Goal: Find contact information: Find contact information

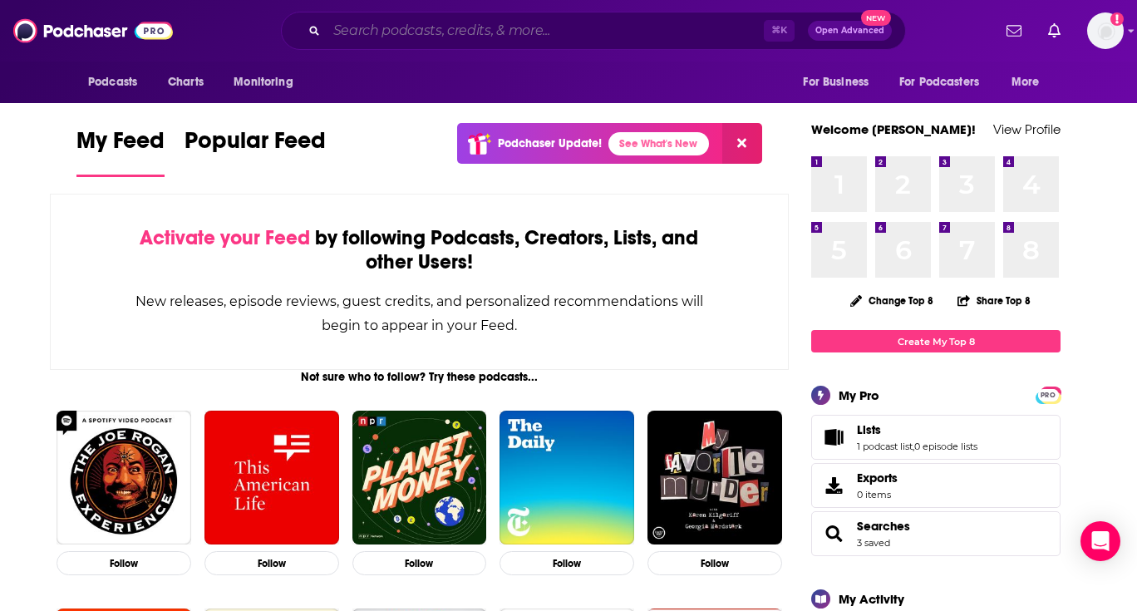
click at [545, 31] on input "Search podcasts, credits, & more..." at bounding box center [544, 30] width 437 height 27
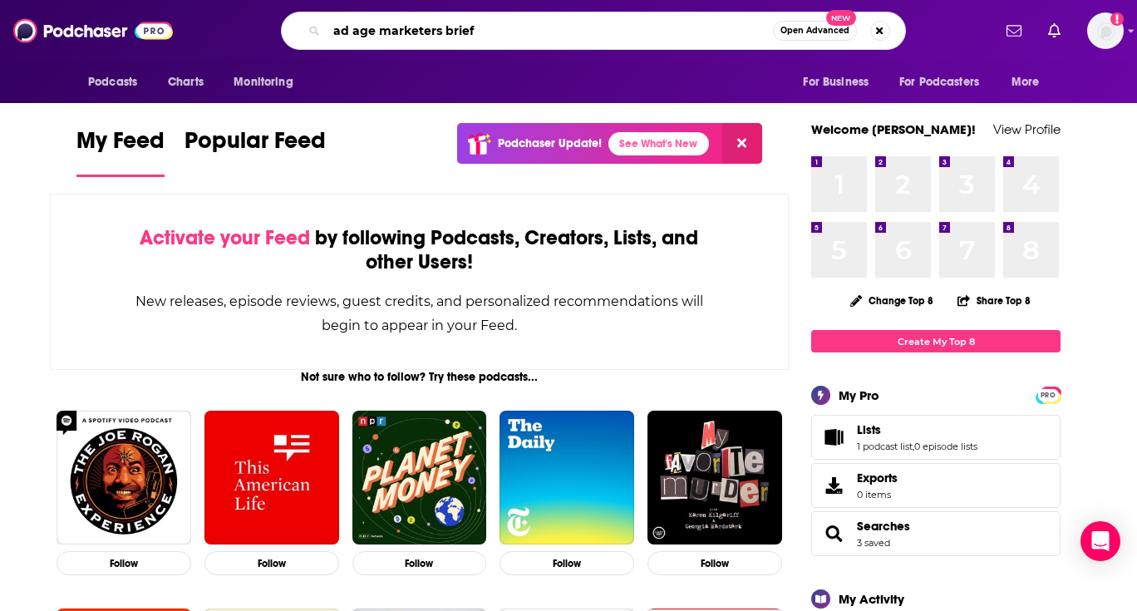
type input "ad age marketers brief"
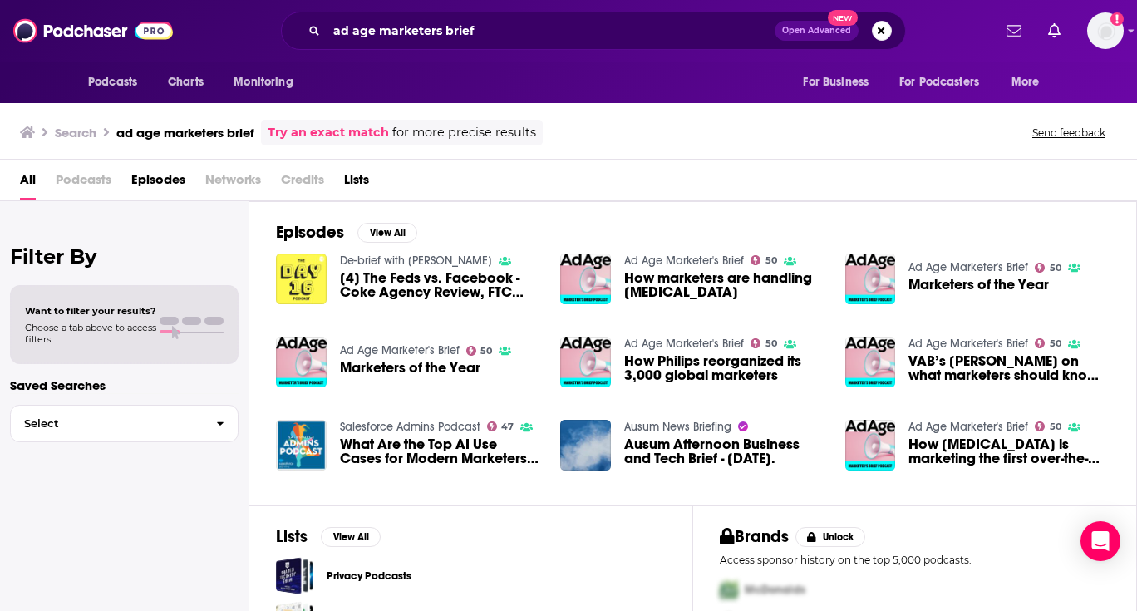
click at [76, 175] on span "Podcasts" at bounding box center [84, 183] width 56 height 34
click at [106, 174] on span "Podcasts" at bounding box center [84, 183] width 56 height 34
click at [570, 293] on img "How marketers are handling COVID-19" at bounding box center [585, 278] width 51 height 51
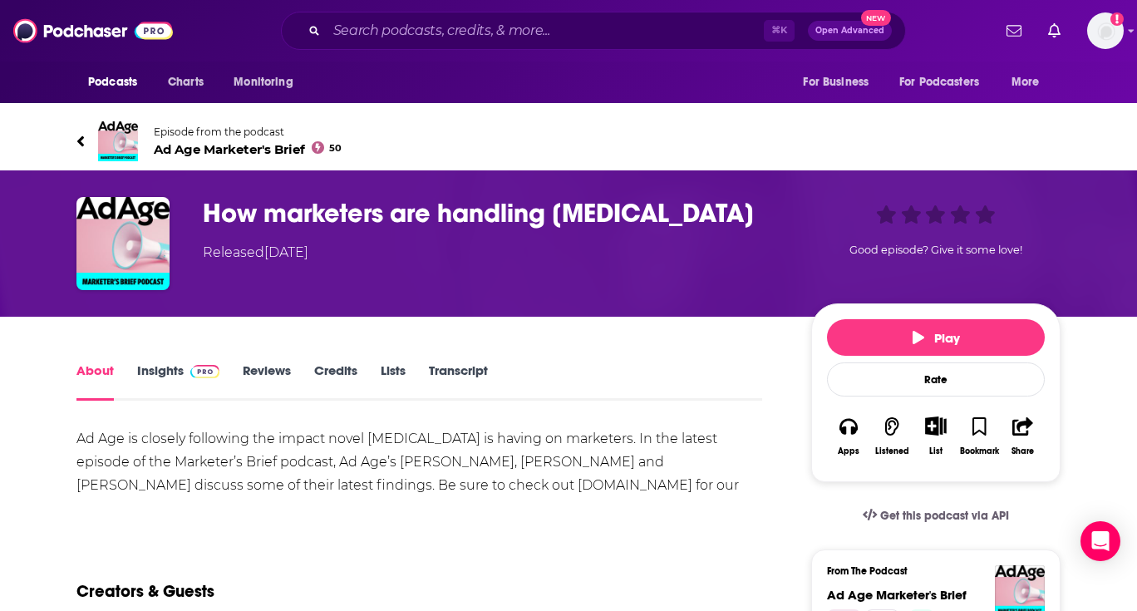
scroll to position [16, 0]
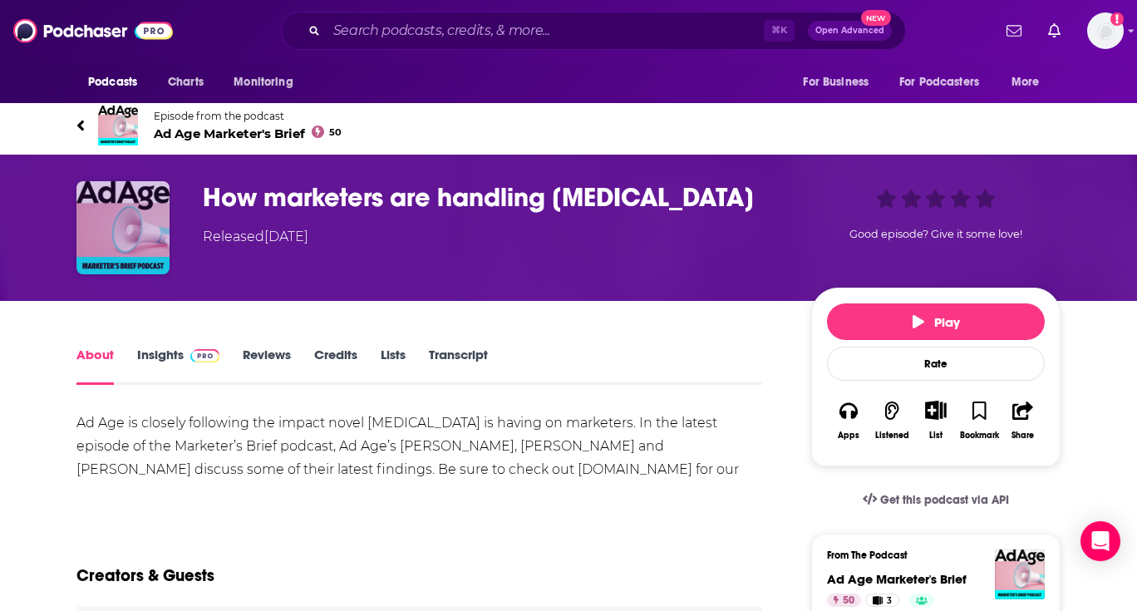
click at [139, 206] on img "How marketers are handling COVID-19" at bounding box center [122, 227] width 93 height 93
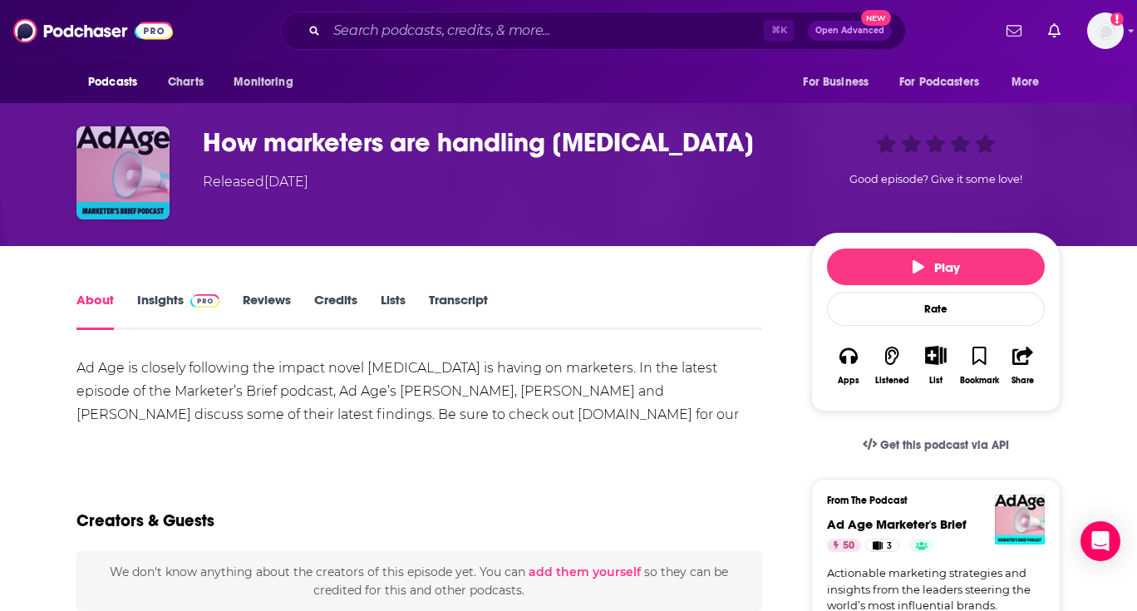
scroll to position [125, 0]
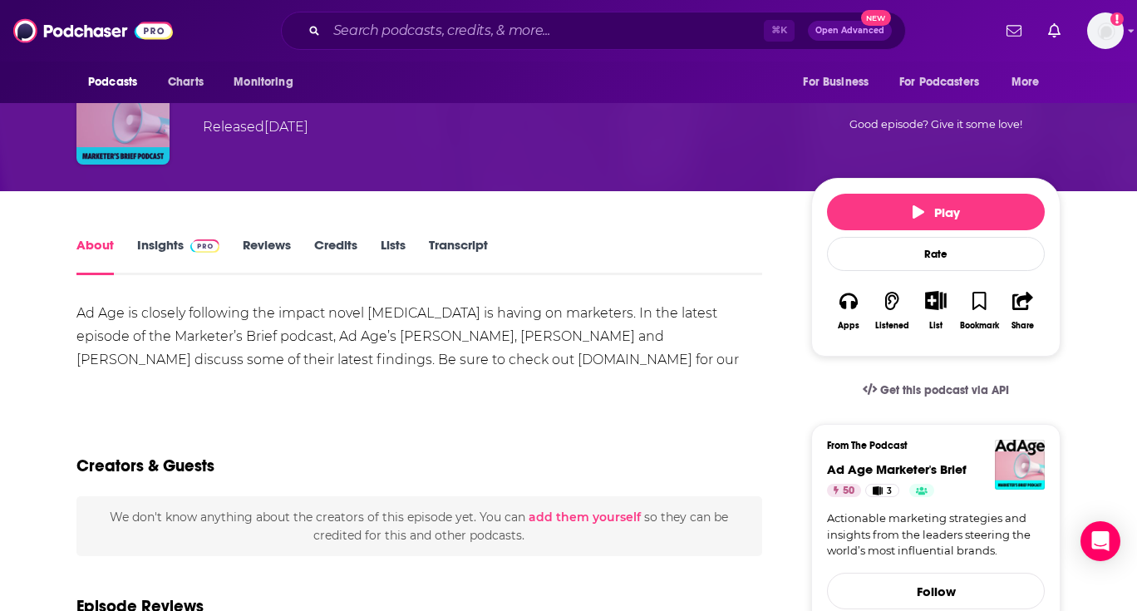
click at [122, 145] on img "How marketers are handling COVID-19" at bounding box center [122, 117] width 93 height 93
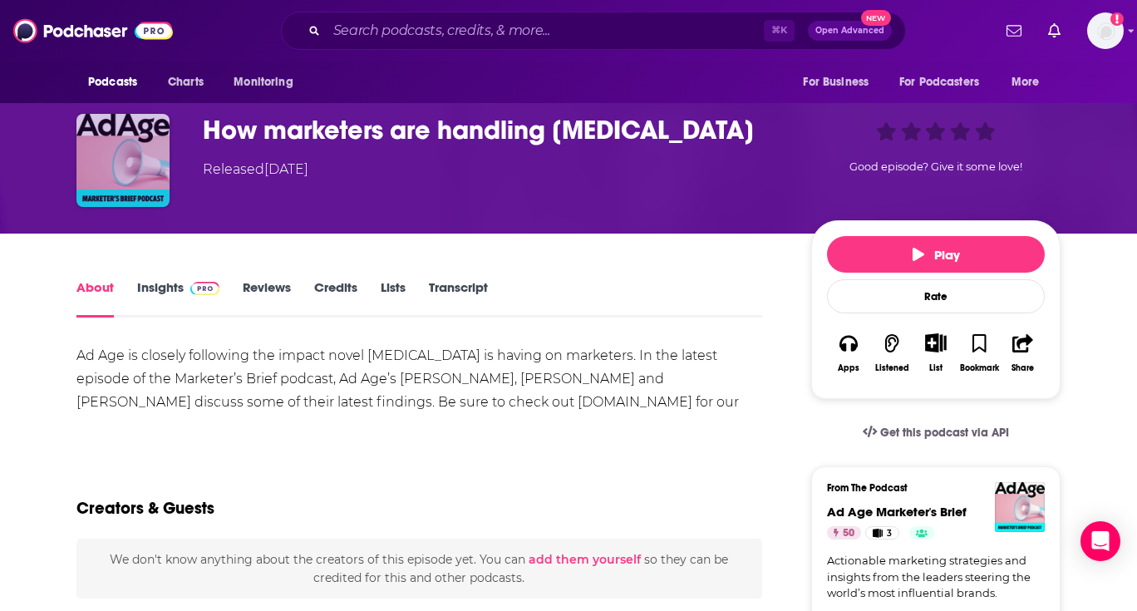
scroll to position [27, 0]
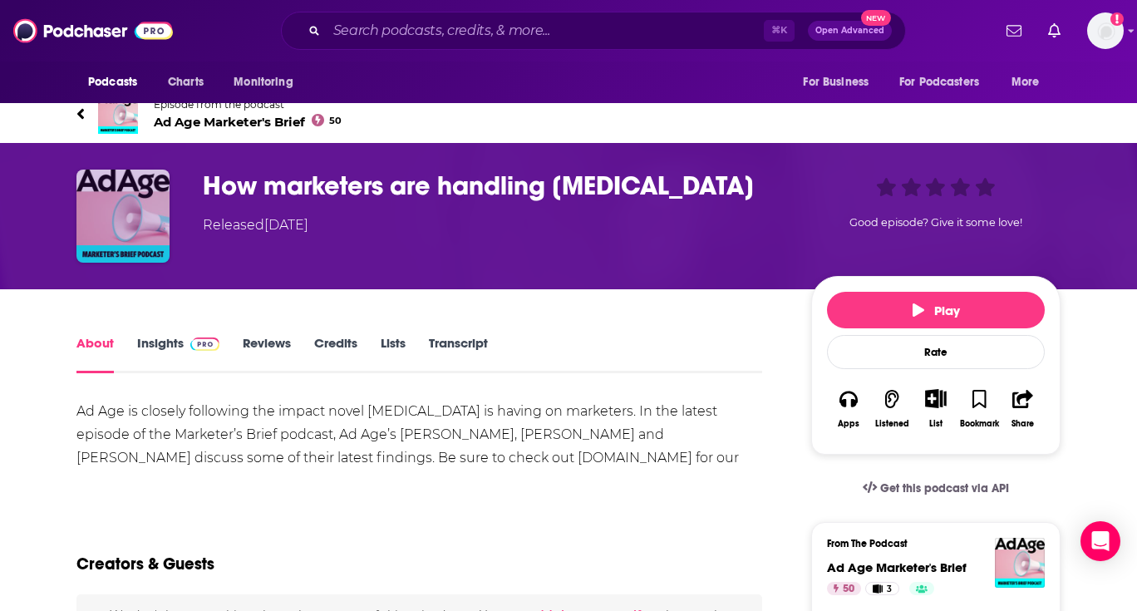
click at [146, 197] on img "How marketers are handling COVID-19" at bounding box center [122, 215] width 93 height 93
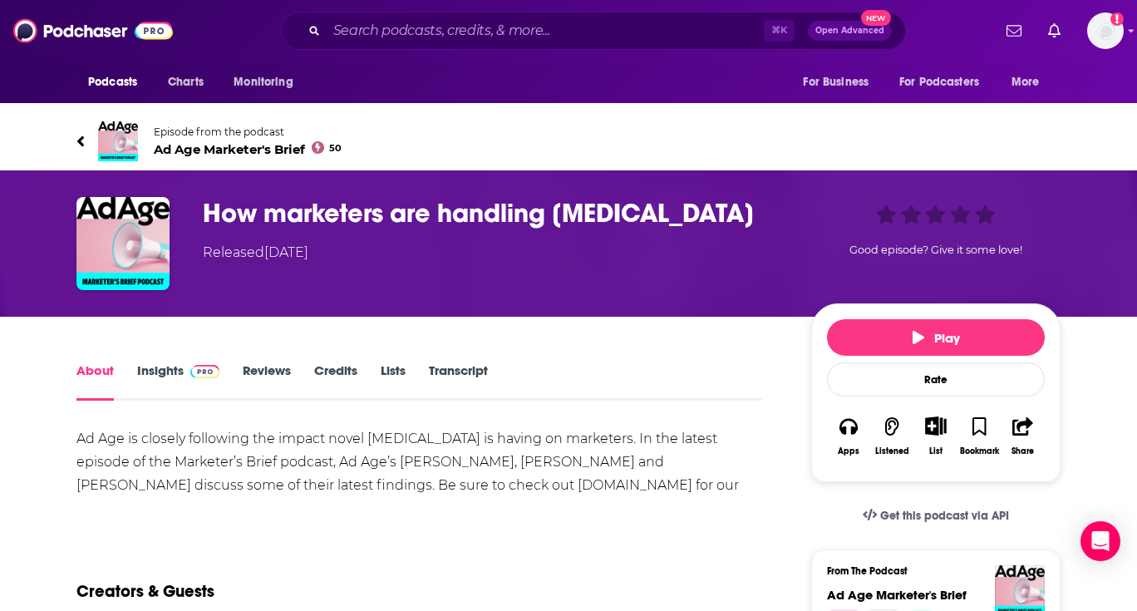
click at [132, 131] on img at bounding box center [118, 141] width 40 height 40
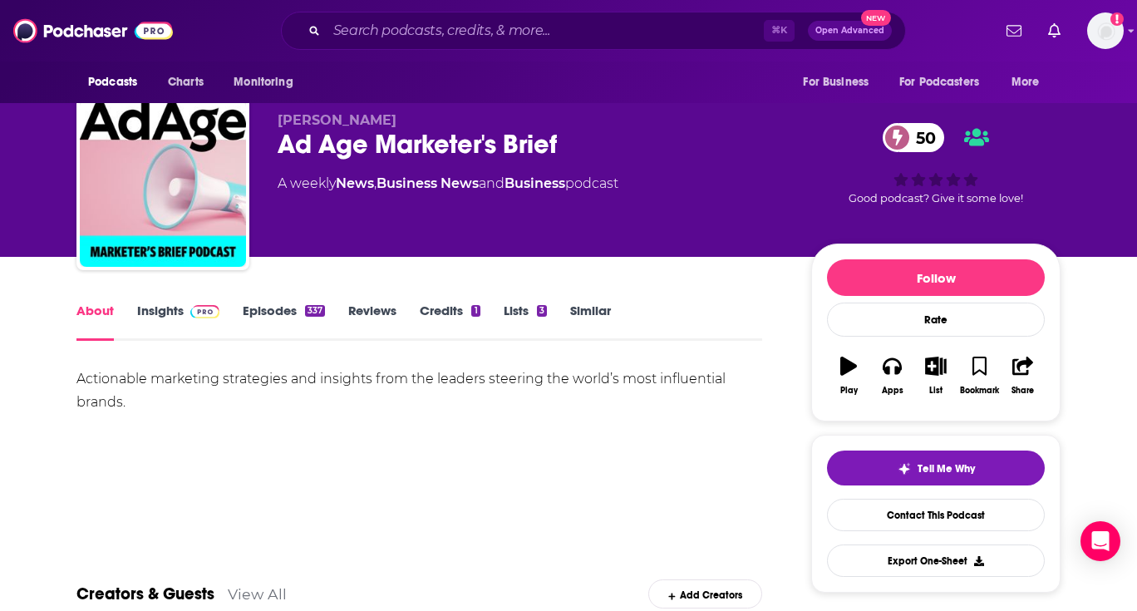
scroll to position [7, 0]
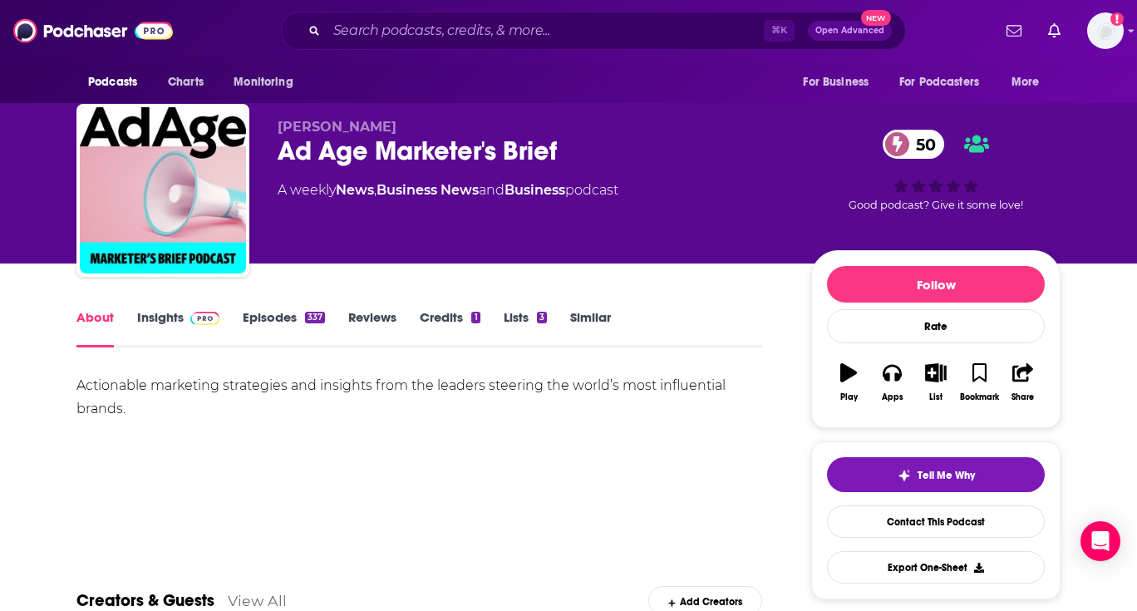
click at [379, 317] on link "Reviews" at bounding box center [372, 328] width 48 height 38
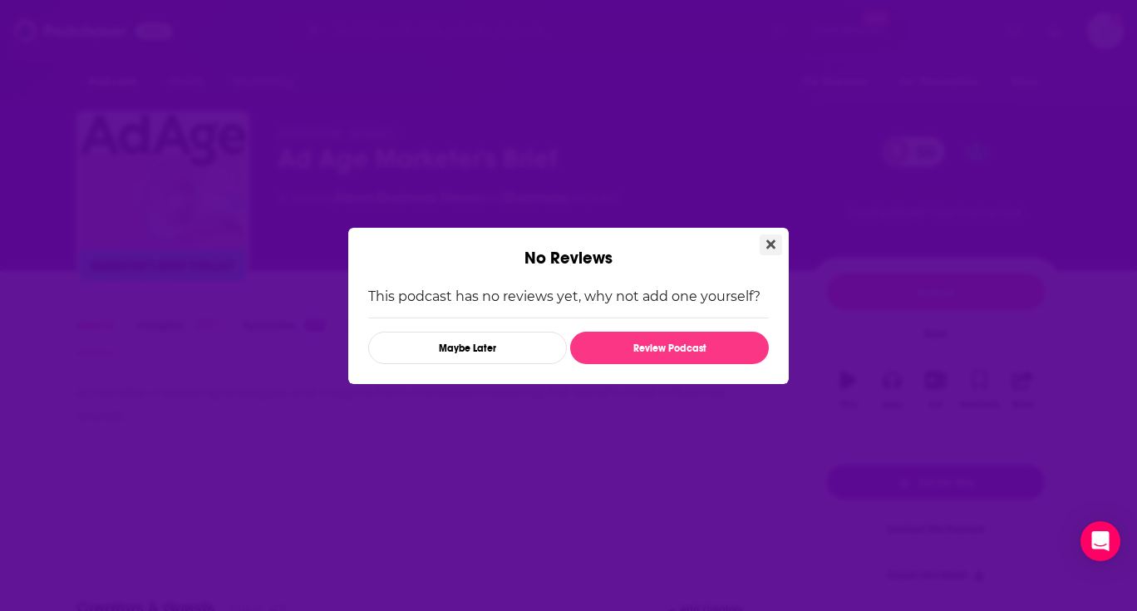
click at [771, 238] on icon "Close" at bounding box center [770, 244] width 9 height 13
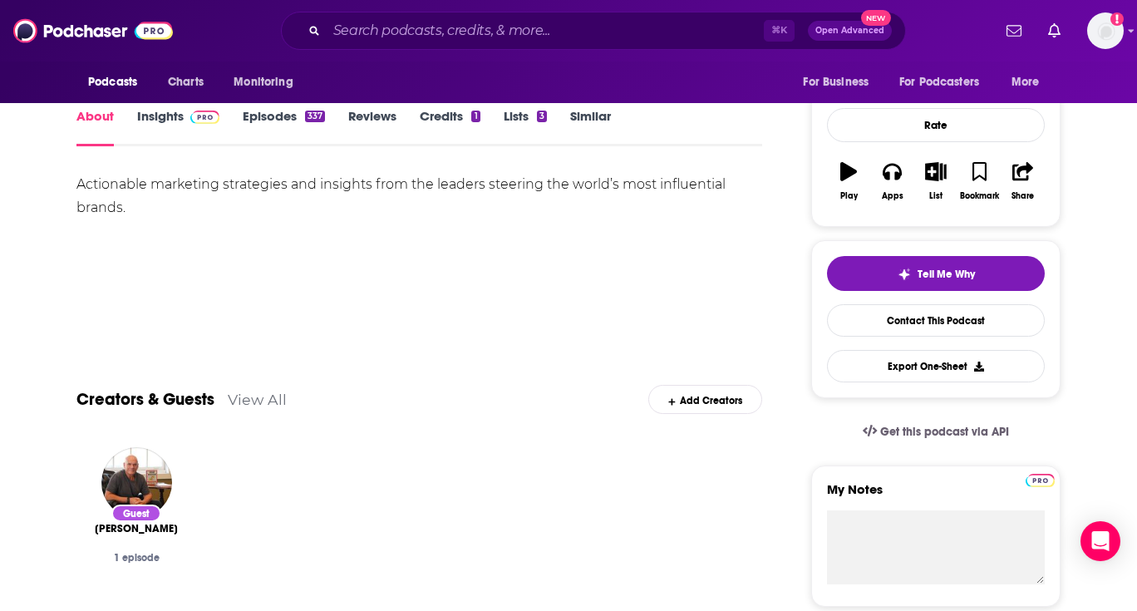
scroll to position [179, 0]
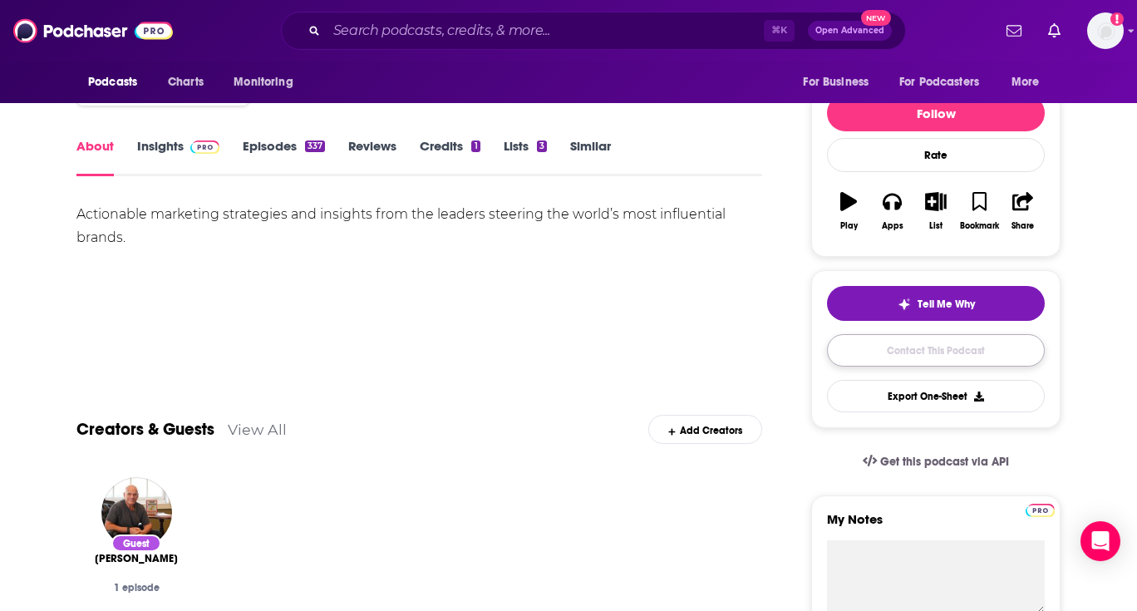
click at [896, 351] on link "Contact This Podcast" at bounding box center [936, 350] width 218 height 32
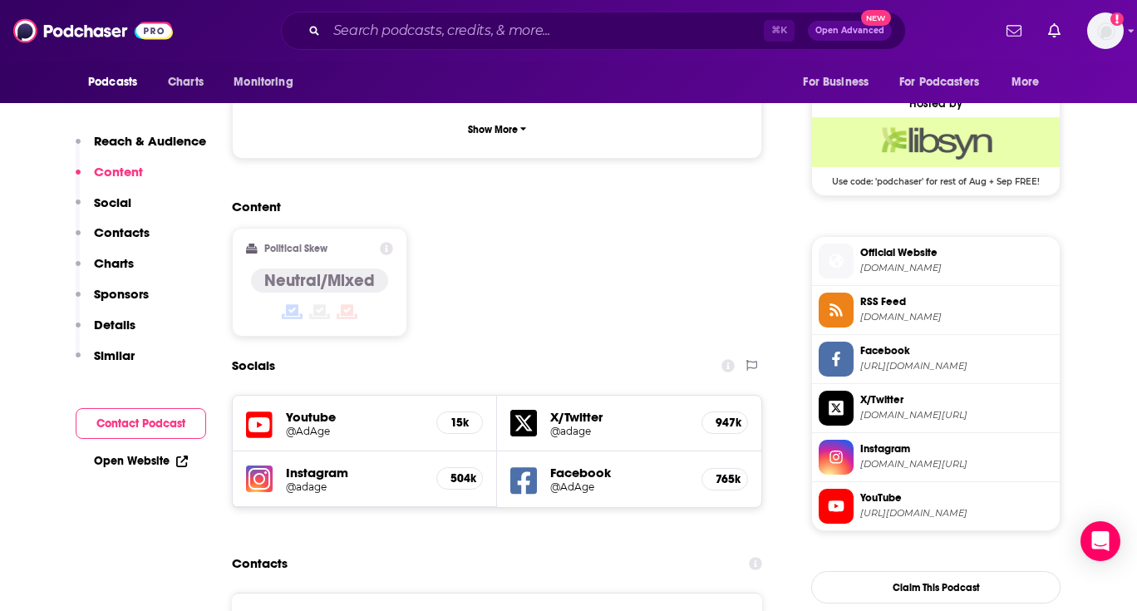
scroll to position [1291, 0]
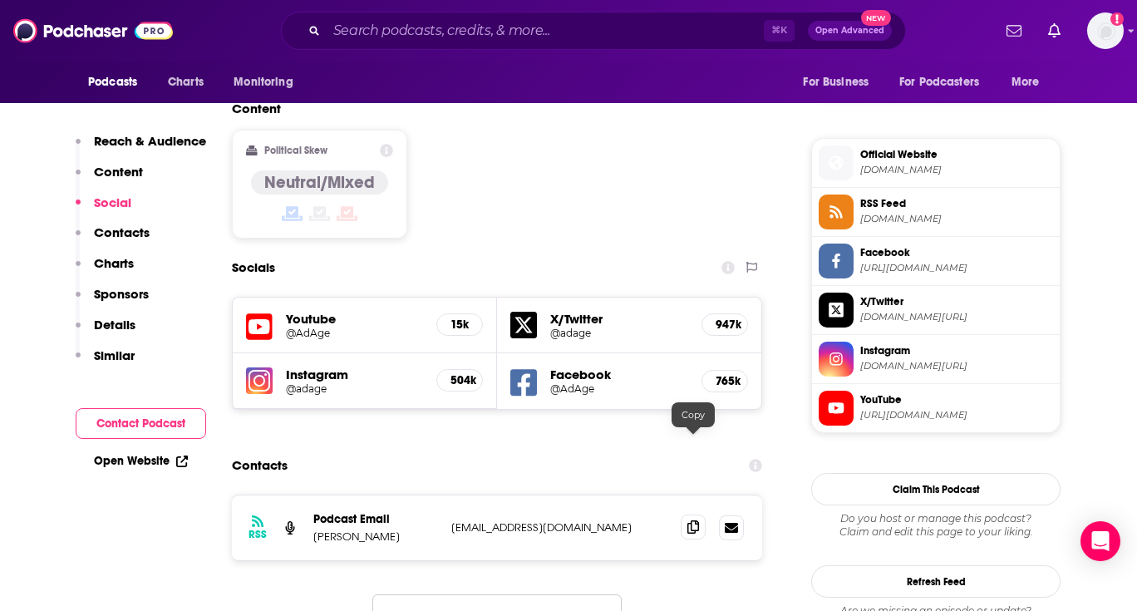
click at [688, 520] on icon at bounding box center [693, 526] width 12 height 13
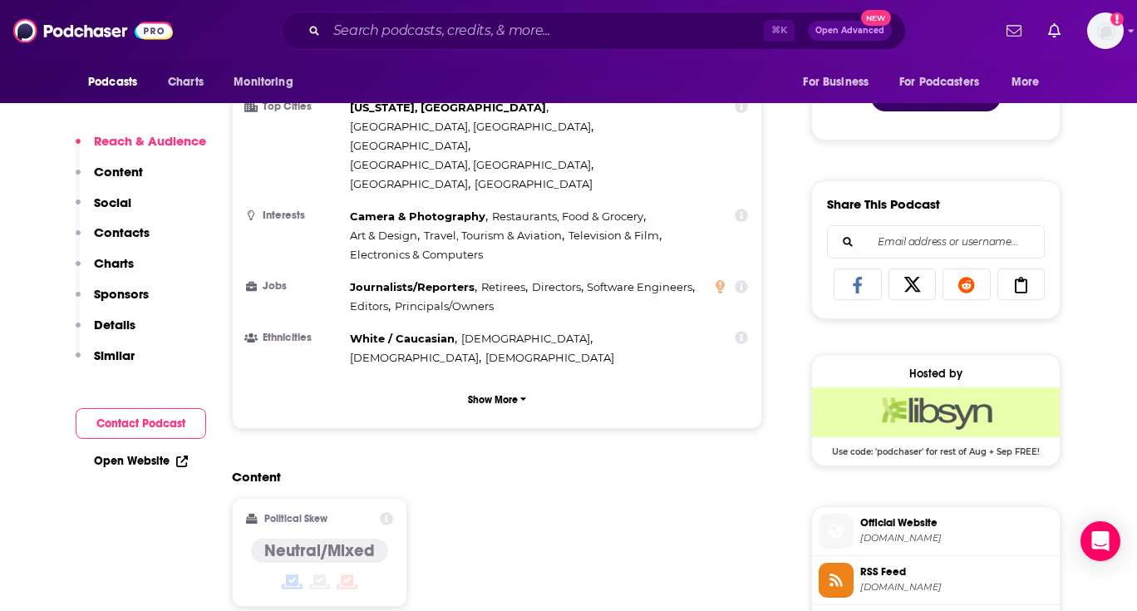
scroll to position [979, 0]
